Goal: Check status: Check status

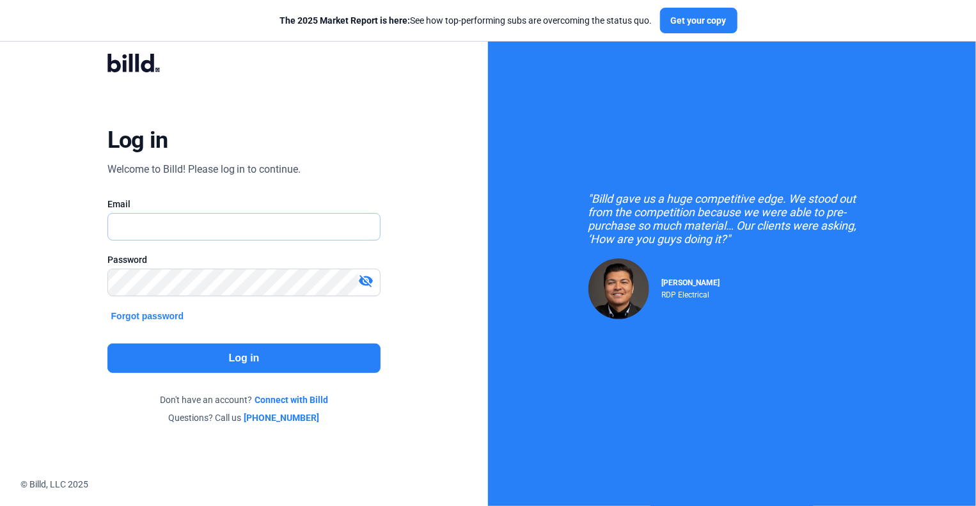
type input "[EMAIL_ADDRESS][DOMAIN_NAME]"
click at [198, 348] on button "Log in" at bounding box center [244, 358] width 274 height 29
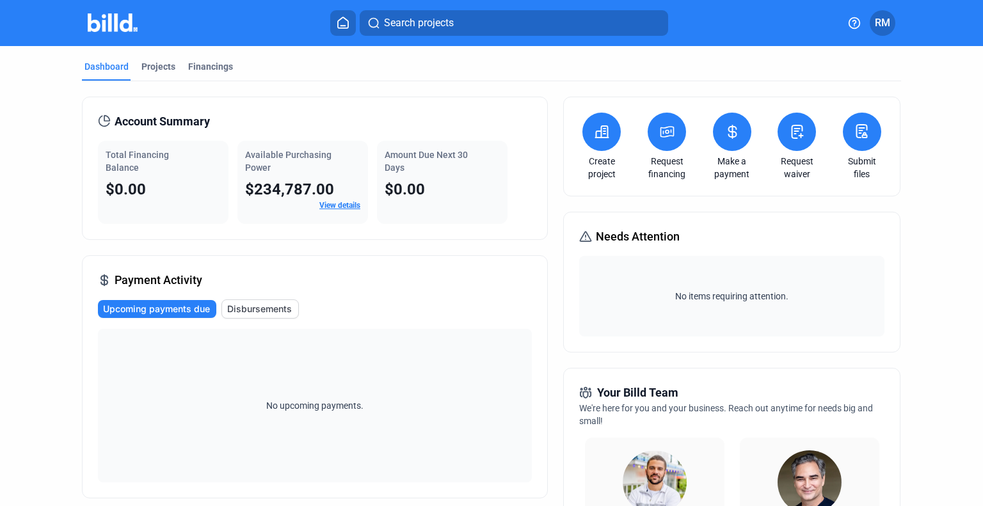
click at [349, 202] on link "View details" at bounding box center [339, 205] width 41 height 9
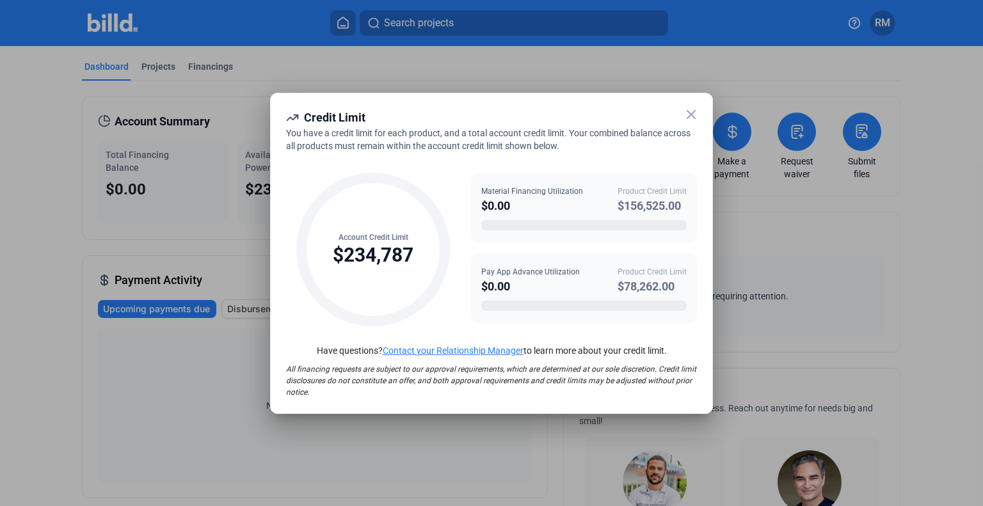
click at [688, 107] on icon at bounding box center [690, 114] width 15 height 15
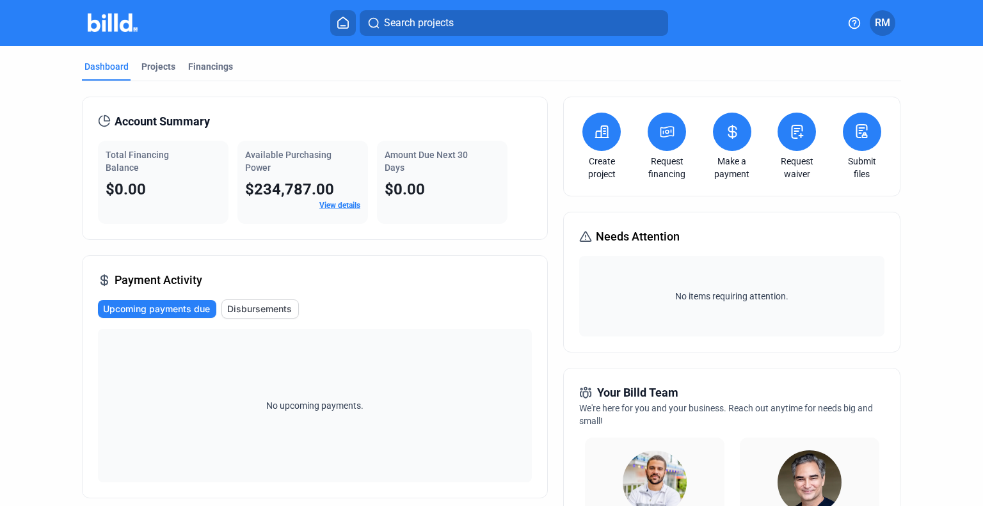
click at [342, 209] on link "View details" at bounding box center [339, 205] width 41 height 9
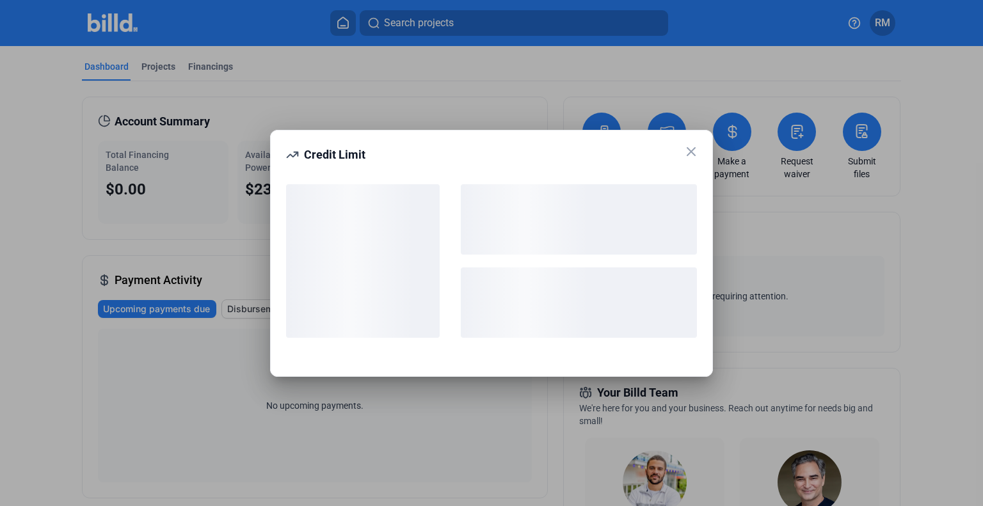
click at [693, 154] on credit-limit-popup "Credit Limit" at bounding box center [491, 253] width 443 height 247
